Goal: Information Seeking & Learning: Find specific fact

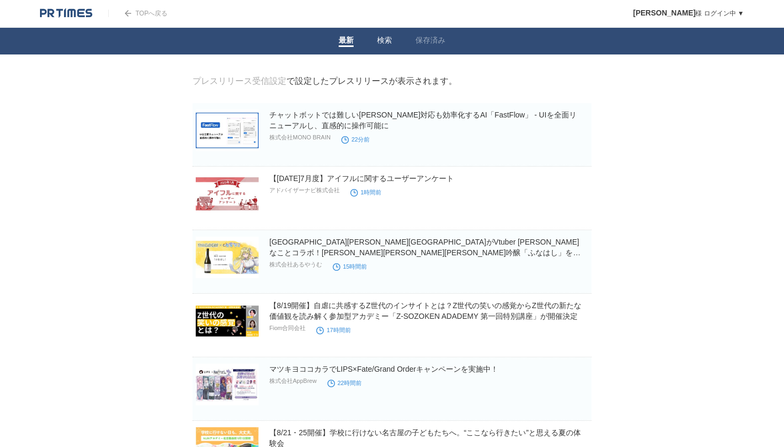
click at [385, 41] on link "検索" at bounding box center [384, 41] width 15 height 11
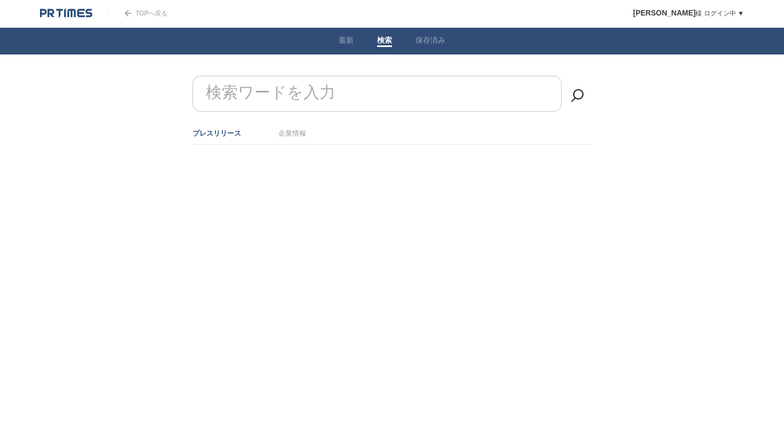
click at [342, 80] on input "検索ワードを入力" at bounding box center [377, 94] width 369 height 36
type input "ち"
type input "提携"
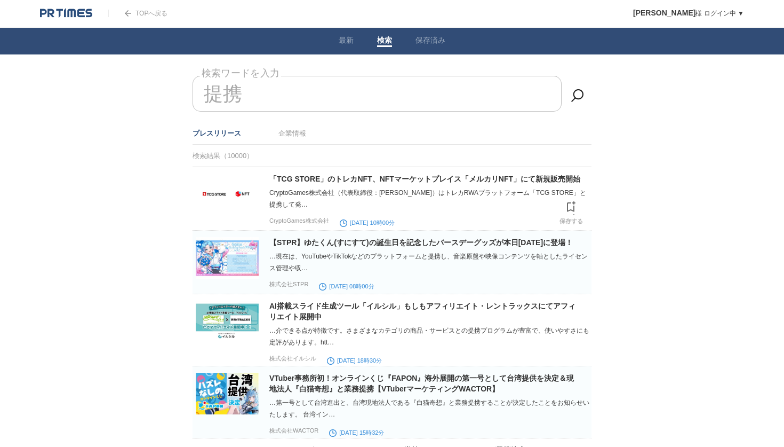
click at [228, 198] on img at bounding box center [227, 194] width 63 height 42
click at [68, 18] on img at bounding box center [66, 13] width 52 height 11
